Goal: Book appointment/travel/reservation

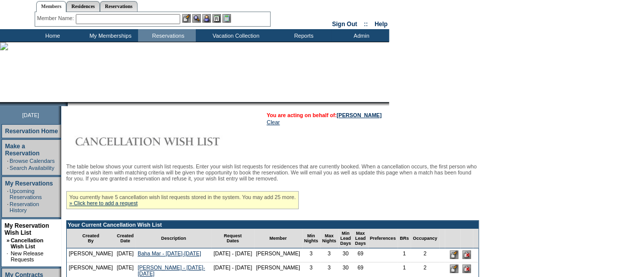
scroll to position [23, 0]
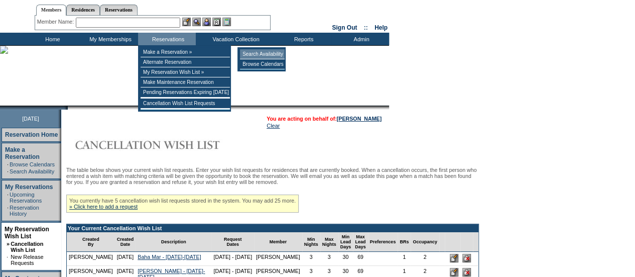
click at [249, 53] on td "Search Availability" at bounding box center [262, 54] width 45 height 10
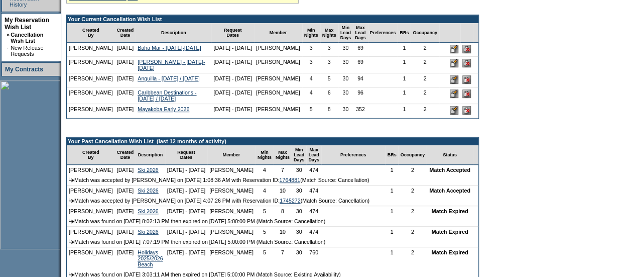
scroll to position [0, 0]
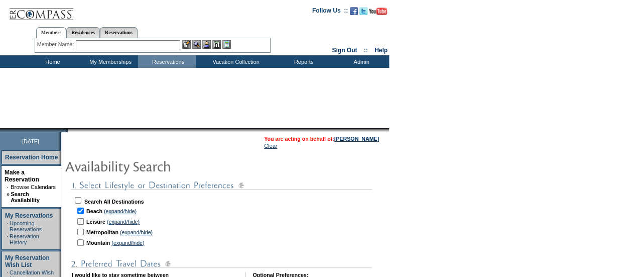
checkbox input "true"
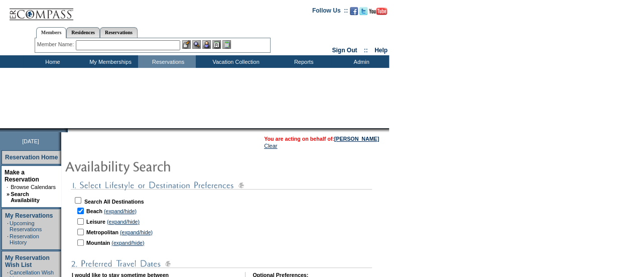
checkbox input "true"
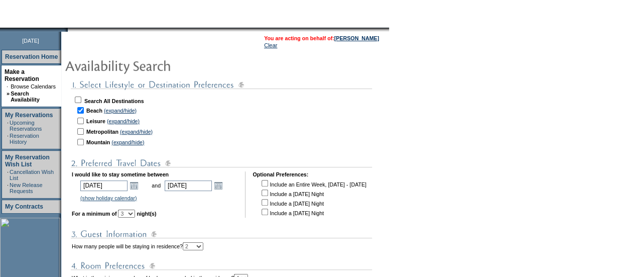
scroll to position [103, 0]
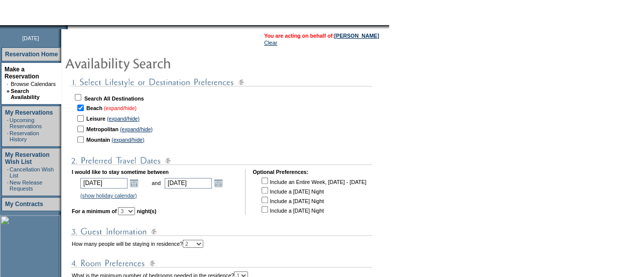
click at [125, 107] on link "(expand/hide)" at bounding box center [120, 108] width 33 height 6
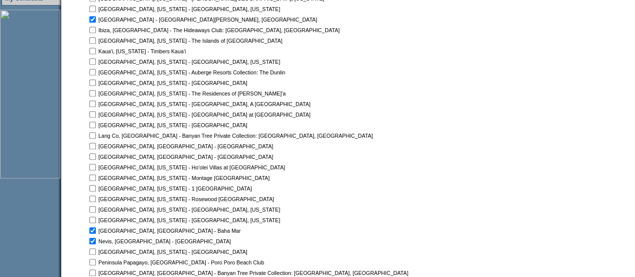
scroll to position [268, 0]
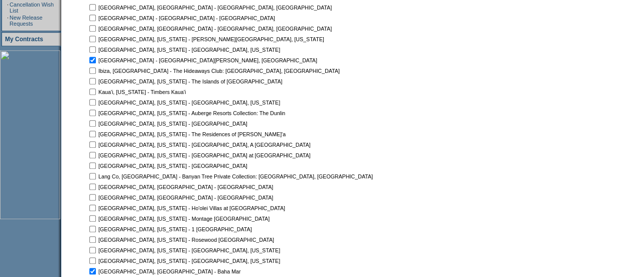
click at [96, 186] on input "checkbox" at bounding box center [92, 186] width 7 height 7
checkbox input "true"
click at [96, 196] on input "checkbox" at bounding box center [92, 197] width 7 height 7
checkbox input "true"
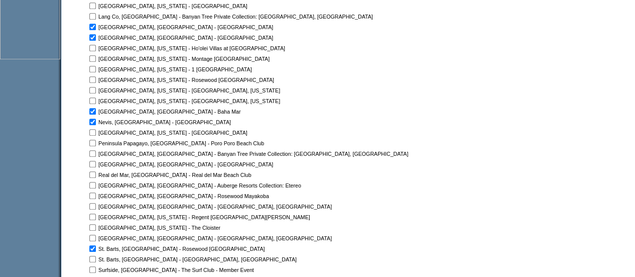
scroll to position [428, 0]
click at [96, 196] on input "checkbox" at bounding box center [92, 194] width 7 height 7
checkbox input "true"
click at [96, 175] on input "checkbox" at bounding box center [92, 173] width 7 height 7
checkbox input "true"
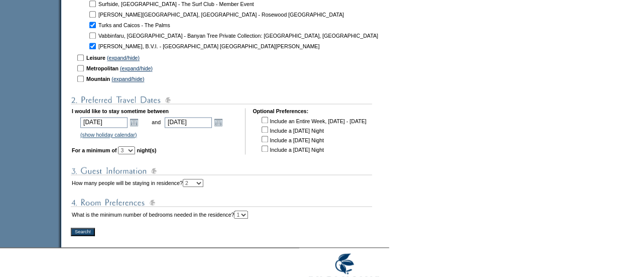
scroll to position [693, 0]
click at [90, 231] on input "Search!" at bounding box center [83, 231] width 24 height 8
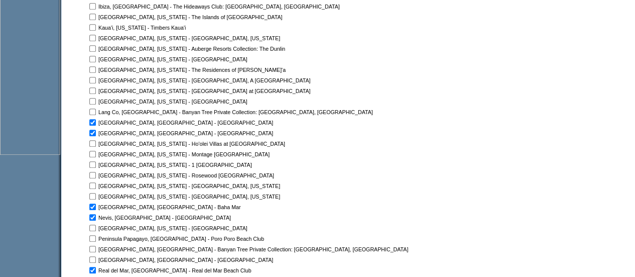
scroll to position [332, 0]
